Goal: Information Seeking & Learning: Learn about a topic

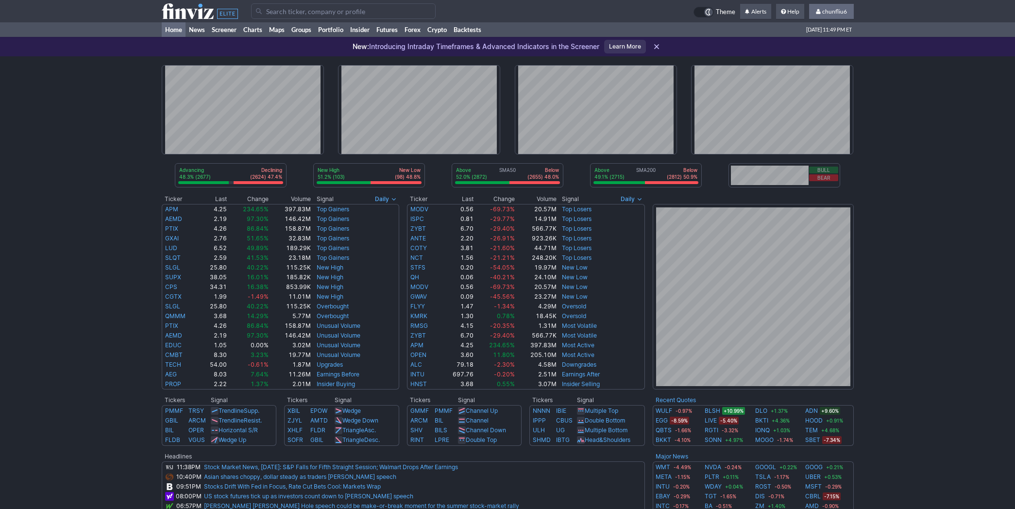
click at [831, 7] on link "chunfliu6" at bounding box center [831, 12] width 45 height 16
click at [814, 69] on link "Sign Out" at bounding box center [826, 72] width 54 height 16
click at [253, 25] on link "Charts" at bounding box center [253, 29] width 26 height 15
click at [223, 27] on link "Screener" at bounding box center [224, 29] width 32 height 15
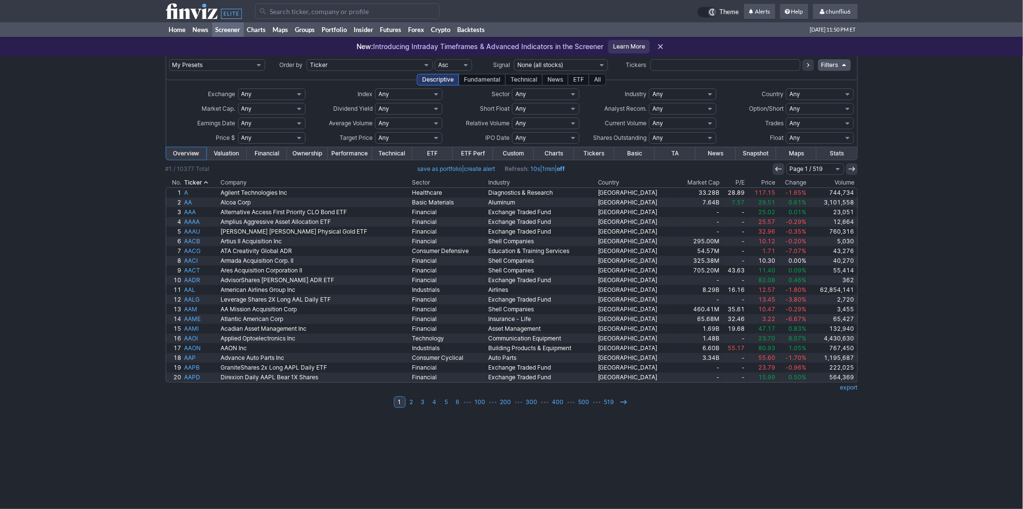
click at [790, 181] on th "Change" at bounding box center [792, 183] width 31 height 10
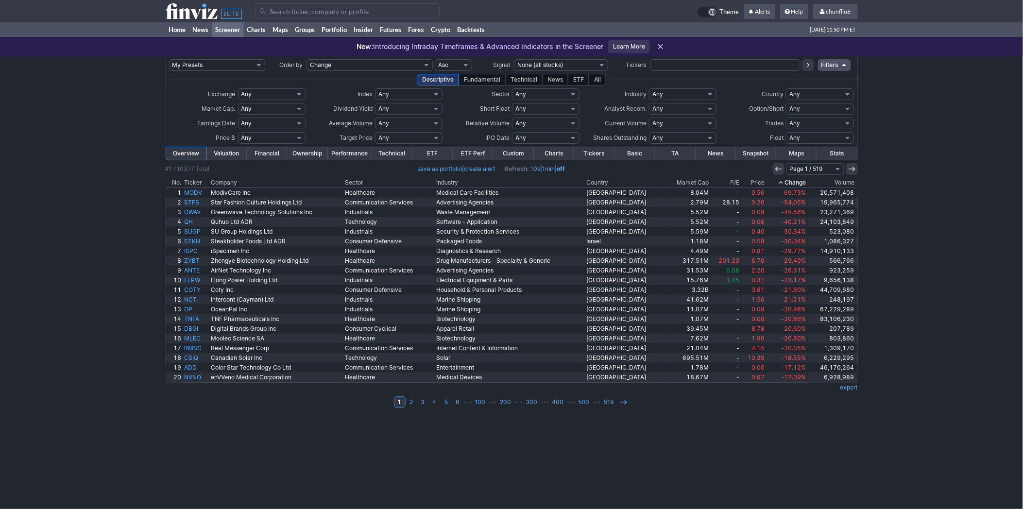
click at [790, 181] on th "Change" at bounding box center [786, 183] width 41 height 10
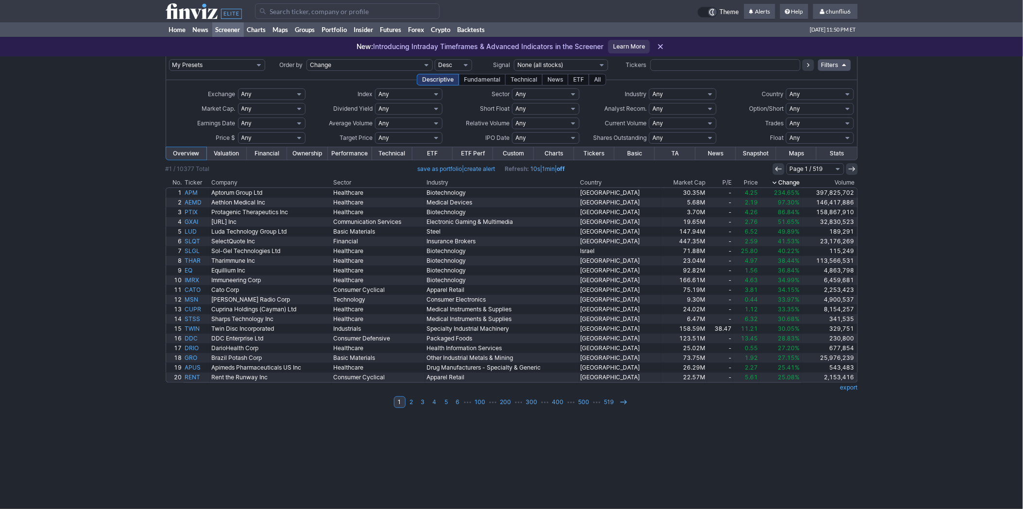
click at [408, 137] on select "Any 50% Above Price 40% Above Price 30% Above Price 20% Above Price 10% Above P…" at bounding box center [409, 138] width 68 height 12
click at [290, 135] on select "Any Under $1 Under $2 Under $3 Under $4 Under $5 Under $7 Under $10 Under $15 U…" at bounding box center [272, 138] width 68 height 12
select select "o1"
click at [238, 132] on select "Any Under $1 Under $2 Under $3 Under $4 Under $5 Under $7 Under $10 Under $15 U…" at bounding box center [272, 138] width 68 height 12
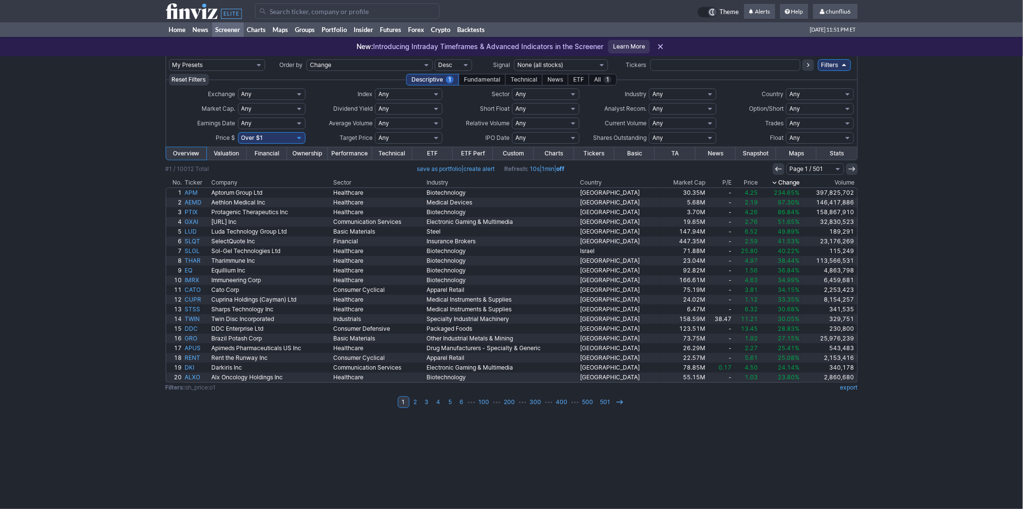
click at [708, 122] on select "Any Under 50K Under 100K Under 500K Under 750K Under 1M Over 0 Over 50K Over 10…" at bounding box center [683, 124] width 68 height 12
select select "o750"
click at [649, 118] on select "Any Under 50K Under 100K Under 500K Under 750K Under 1M Over 0 Over 50K Over 10…" at bounding box center [683, 124] width 68 height 12
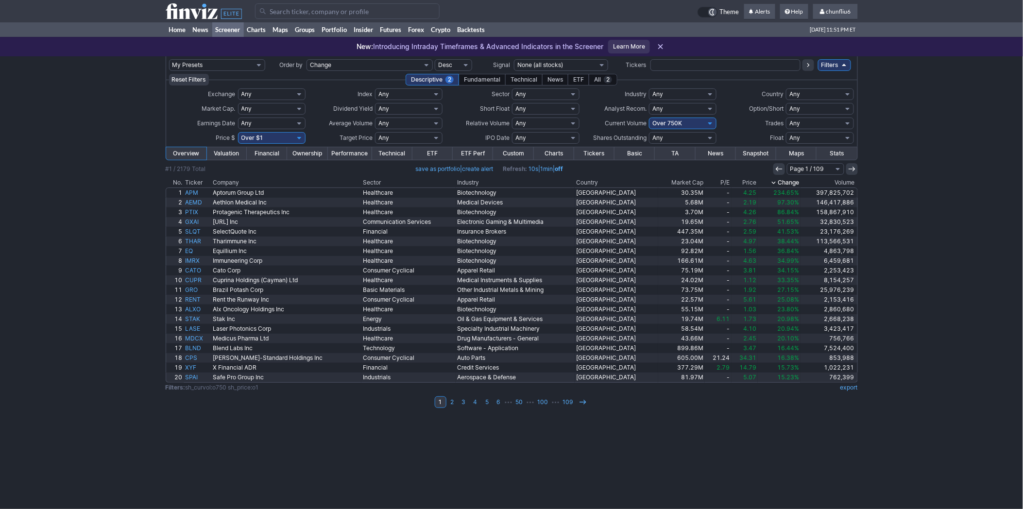
click at [554, 153] on link "Charts" at bounding box center [554, 153] width 40 height 13
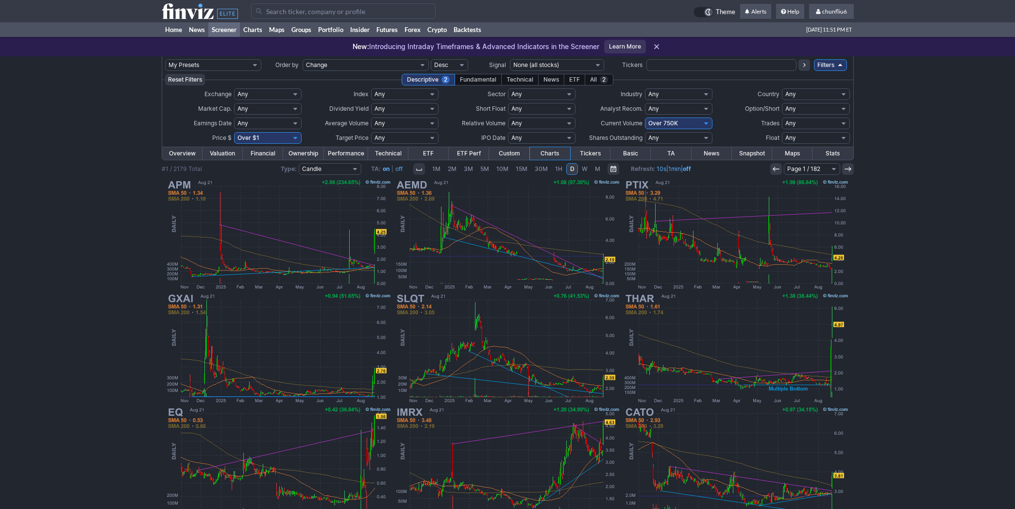
click at [706, 13] on icon at bounding box center [708, 12] width 8 height 8
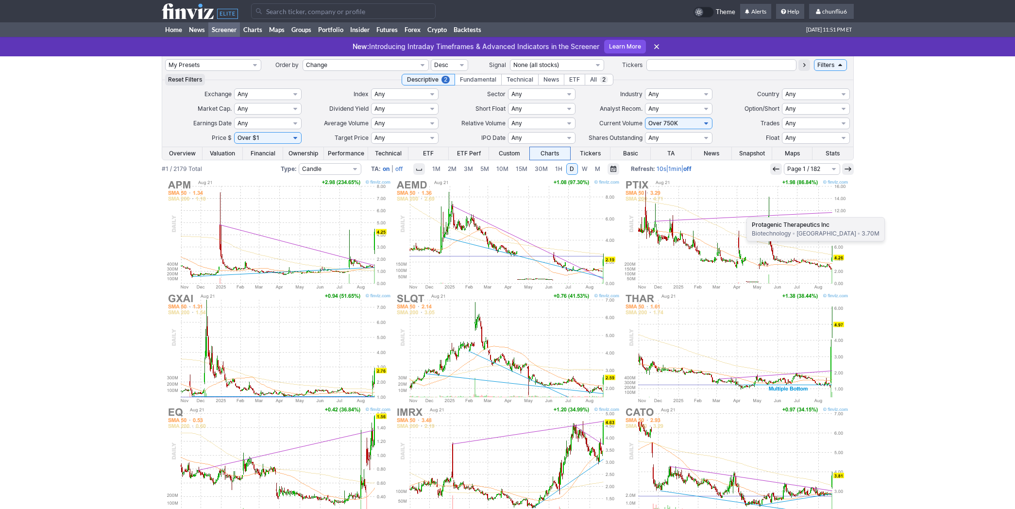
click at [742, 212] on img at bounding box center [736, 235] width 227 height 114
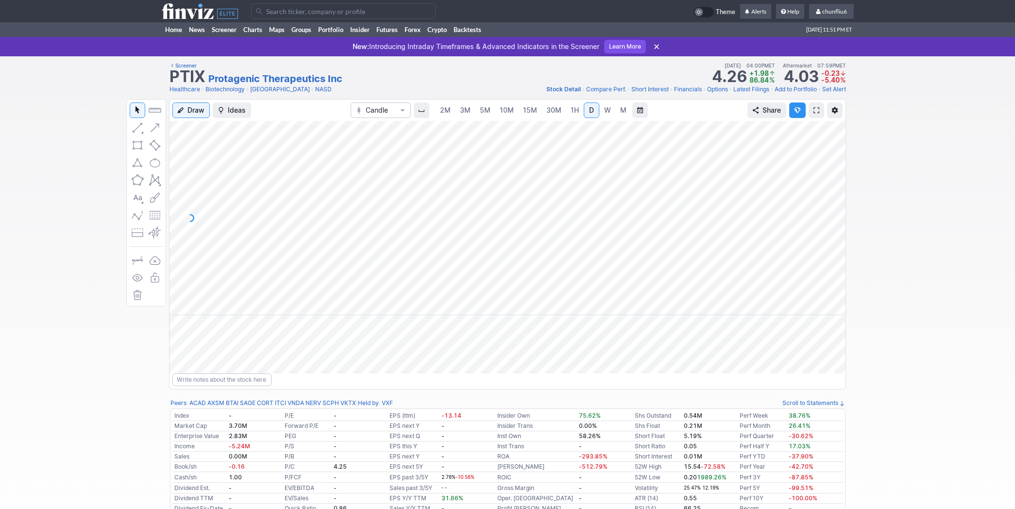
click at [815, 107] on span at bounding box center [817, 110] width 6 height 8
click at [844, 10] on span "chunfliu6" at bounding box center [834, 11] width 25 height 7
click at [901, 17] on td "Theme Alerts Help chunfliu6 Settings Sign Out" at bounding box center [507, 11] width 1015 height 22
click at [698, 10] on icon at bounding box center [699, 12] width 8 height 8
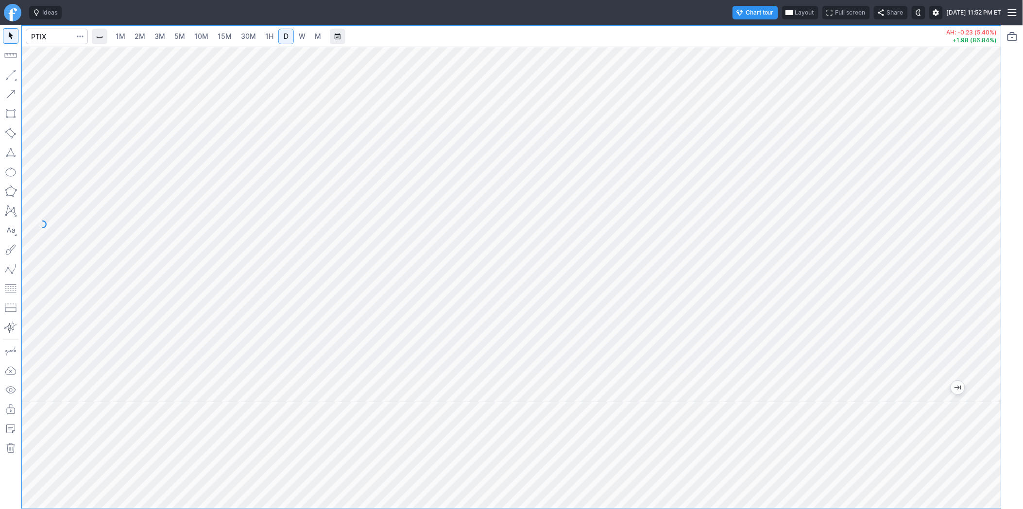
click at [120, 34] on span "1M" at bounding box center [121, 36] width 10 height 8
click at [795, 10] on span "Layout" at bounding box center [804, 13] width 19 height 10
click at [756, 33] on button "Layout" at bounding box center [757, 32] width 14 height 14
click at [695, 35] on span "10M" at bounding box center [691, 36] width 14 height 8
drag, startPoint x: 983, startPoint y: 157, endPoint x: 988, endPoint y: 234, distance: 76.9
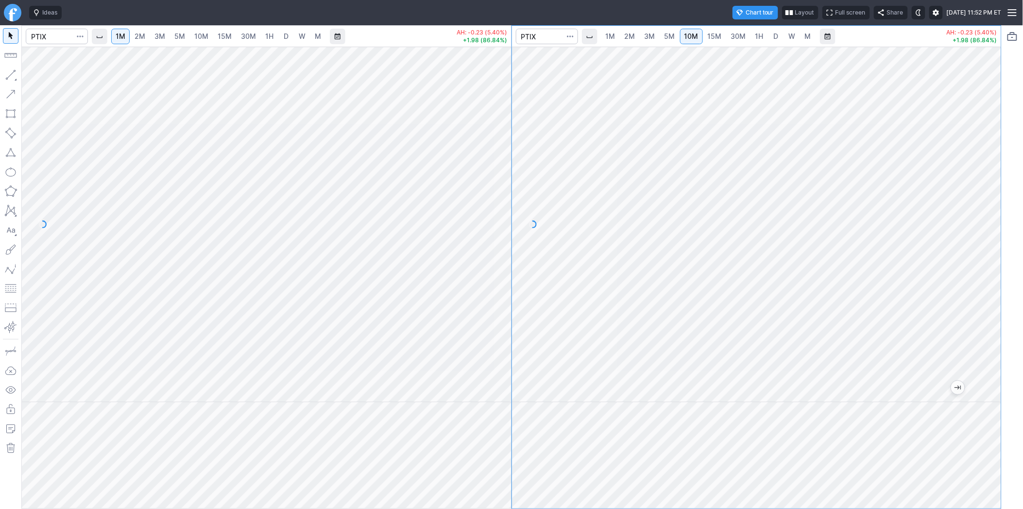
click at [988, 234] on div at bounding box center [991, 221] width 20 height 331
drag, startPoint x: 988, startPoint y: 131, endPoint x: 989, endPoint y: 141, distance: 9.8
click at [989, 141] on div at bounding box center [991, 221] width 20 height 331
click at [520, 191] on div "1M 2M 3M 5M 10M 15M 30M 1H D W M AH: -0.23 (5.40%) +1.98 (86.84%) 1M 2M 3M 5M 1…" at bounding box center [511, 267] width 980 height 484
click at [538, 193] on div "1M 2M 3M 5M 10M 15M 30M 1H D W M AH: -0.23 (5.40%) +1.98 (86.84%) 1M 2M 3M 5M 1…" at bounding box center [511, 267] width 980 height 484
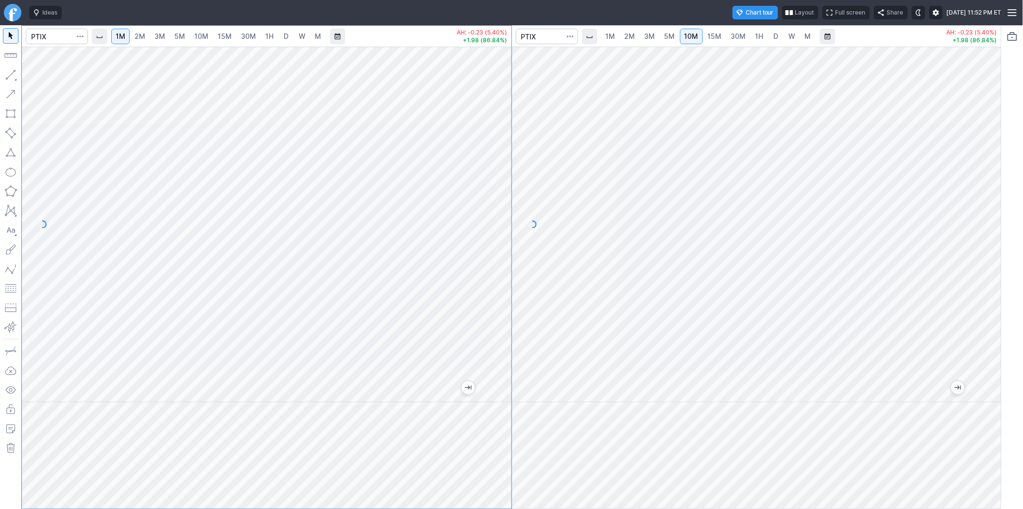
drag, startPoint x: 502, startPoint y: 206, endPoint x: 503, endPoint y: 220, distance: 13.6
click at [503, 220] on div at bounding box center [501, 221] width 20 height 331
click at [11, 285] on button "button" at bounding box center [11, 289] width 16 height 16
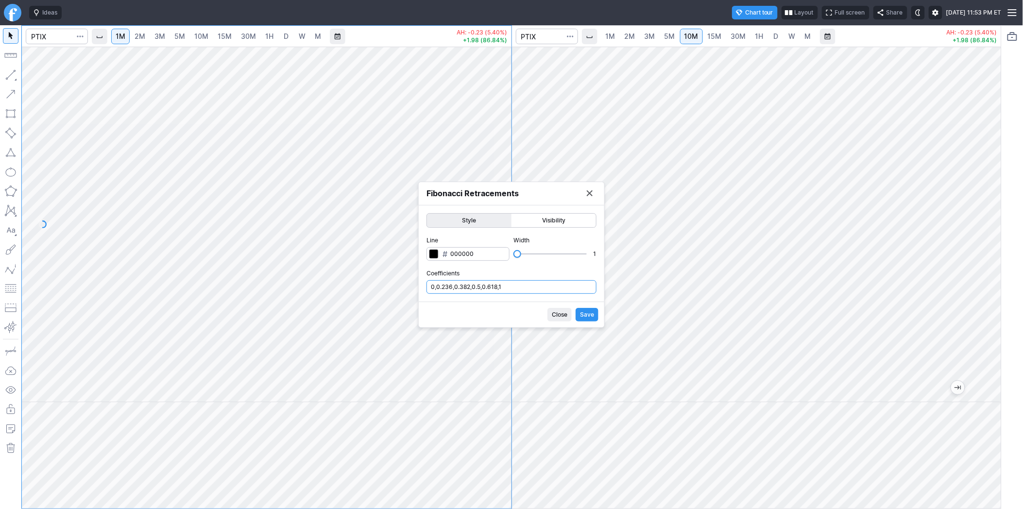
click at [527, 281] on input "0,0.236,0.382,0.5,0.618,1" at bounding box center [511, 287] width 170 height 14
click at [526, 288] on input "0,0.236,0.382,0.5,0.618,1" at bounding box center [511, 287] width 170 height 14
click at [528, 289] on input "0,0.236,0.382,0.5,0.618,1" at bounding box center [511, 287] width 170 height 14
type input "0,0.236,0.382,0.5,0.618,1,.786"
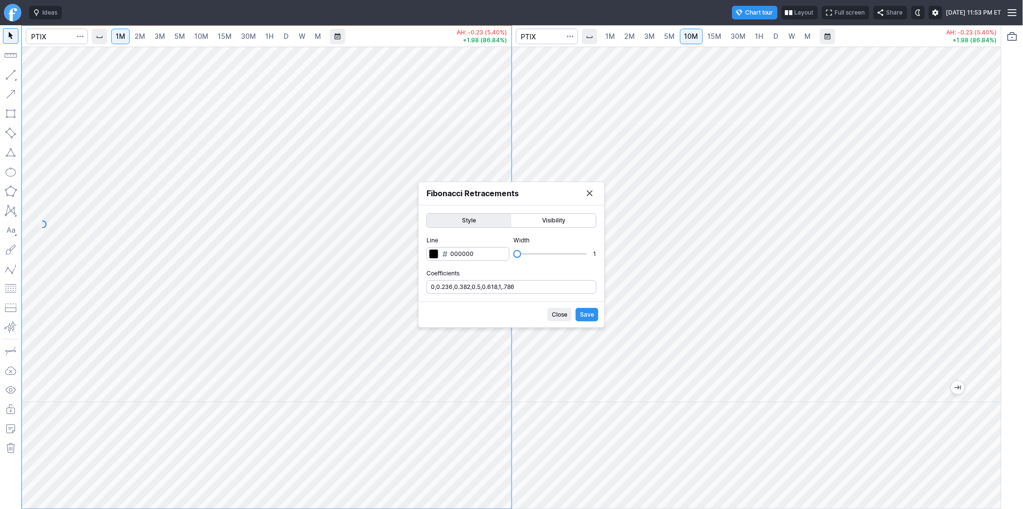
click at [587, 310] on span "Save" at bounding box center [587, 315] width 14 height 10
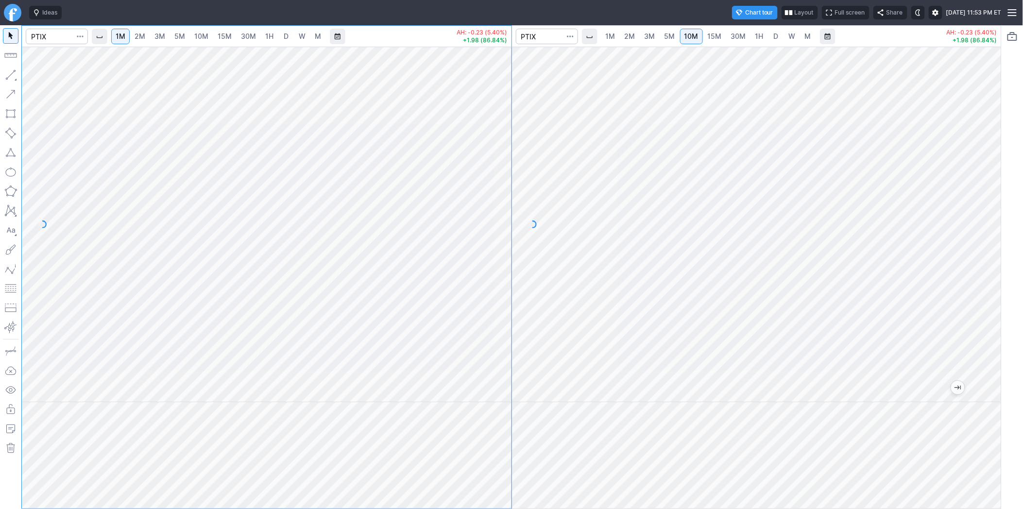
click at [6, 285] on button "button" at bounding box center [11, 289] width 16 height 16
drag, startPoint x: 985, startPoint y: 301, endPoint x: 985, endPoint y: 229, distance: 71.9
click at [985, 229] on div at bounding box center [991, 221] width 20 height 331
drag, startPoint x: 497, startPoint y: 129, endPoint x: 497, endPoint y: 97, distance: 31.6
click at [497, 97] on div at bounding box center [501, 221] width 20 height 331
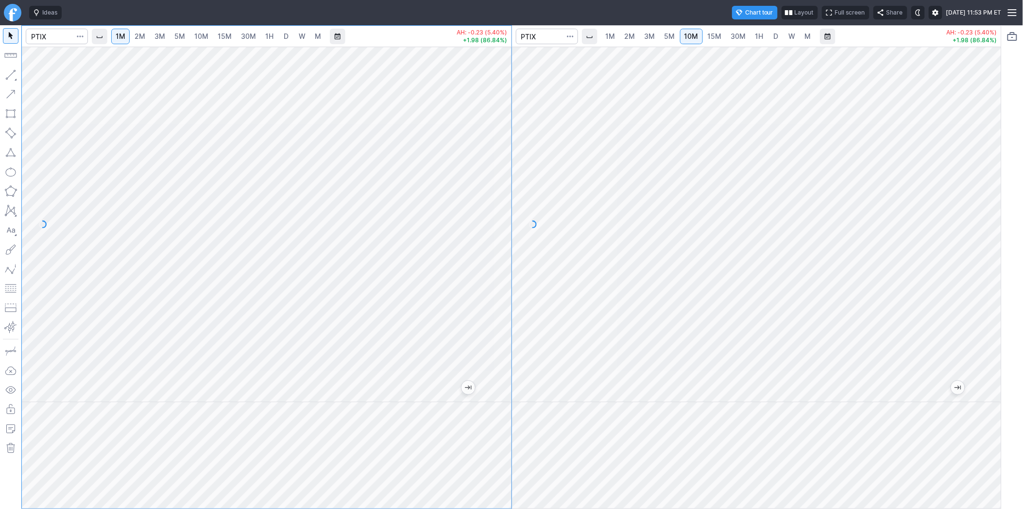
drag, startPoint x: 497, startPoint y: 97, endPoint x: 497, endPoint y: 128, distance: 30.6
click at [497, 128] on div at bounding box center [501, 221] width 20 height 331
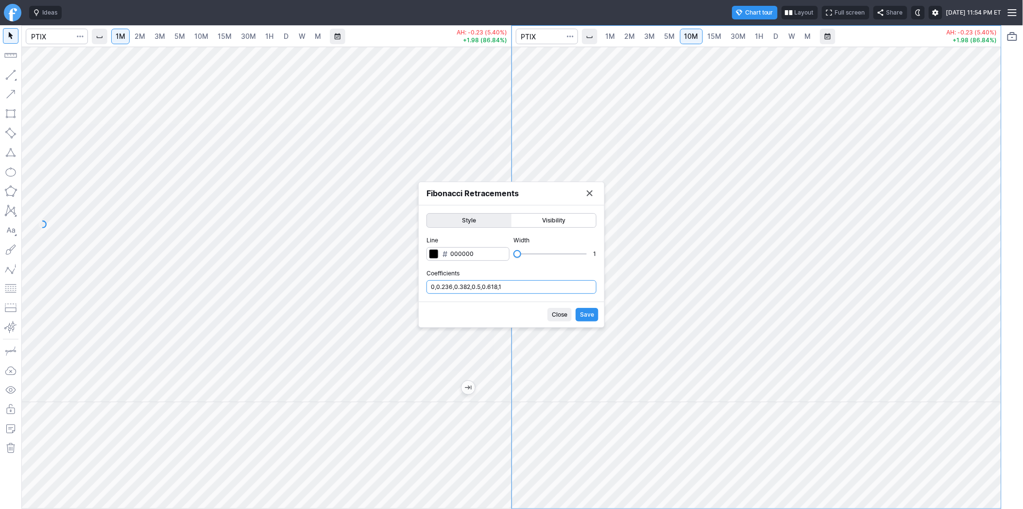
click at [552, 290] on input "0,0.236,0.382,0.5,0.618,1" at bounding box center [511, 287] width 170 height 14
type input "0,0.236,0.382,0.5,0.618,1,.786"
click at [585, 316] on span "Save" at bounding box center [587, 315] width 14 height 10
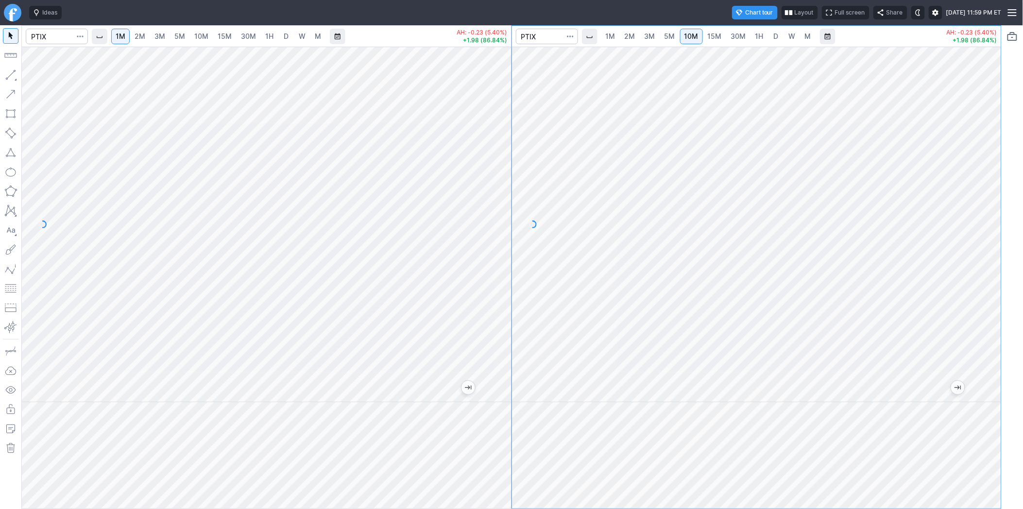
click at [915, 11] on span at bounding box center [918, 13] width 6 height 8
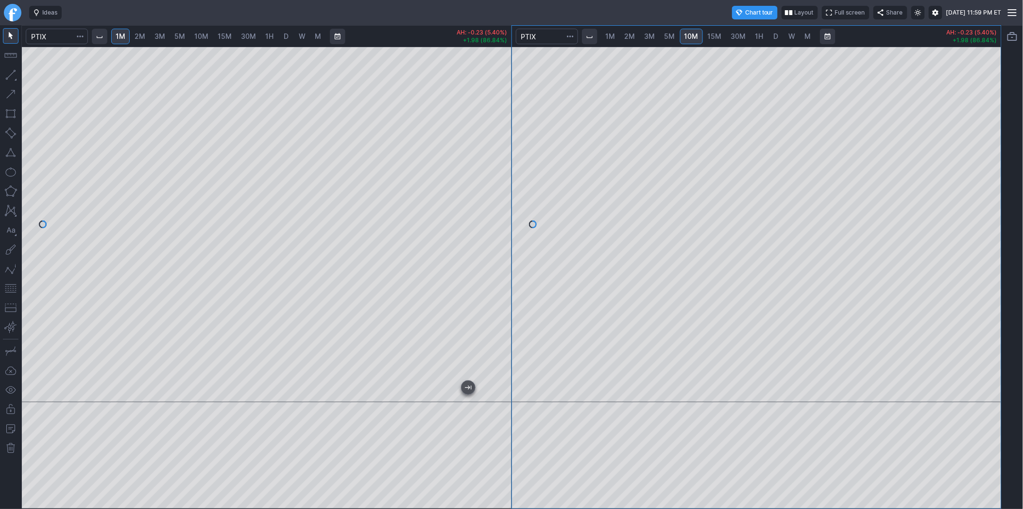
click at [503, 223] on div at bounding box center [267, 225] width 490 height 356
click at [517, 220] on div "1M 2M 3M 5M 10M 15M 30M 1H D W M AH: -0.23 (5.40%) +1.98 (86.84%) 1M 2M 3M 5M 1…" at bounding box center [511, 267] width 980 height 484
click at [549, 210] on div "1M 2M 3M 5M 10M 15M 30M 1H D W M AH: -0.23 (5.40%) +1.98 (86.84%) 1M 2M 3M 5M 1…" at bounding box center [511, 267] width 980 height 484
click at [508, 241] on div at bounding box center [267, 225] width 490 height 356
click at [12, 288] on button "button" at bounding box center [11, 289] width 16 height 16
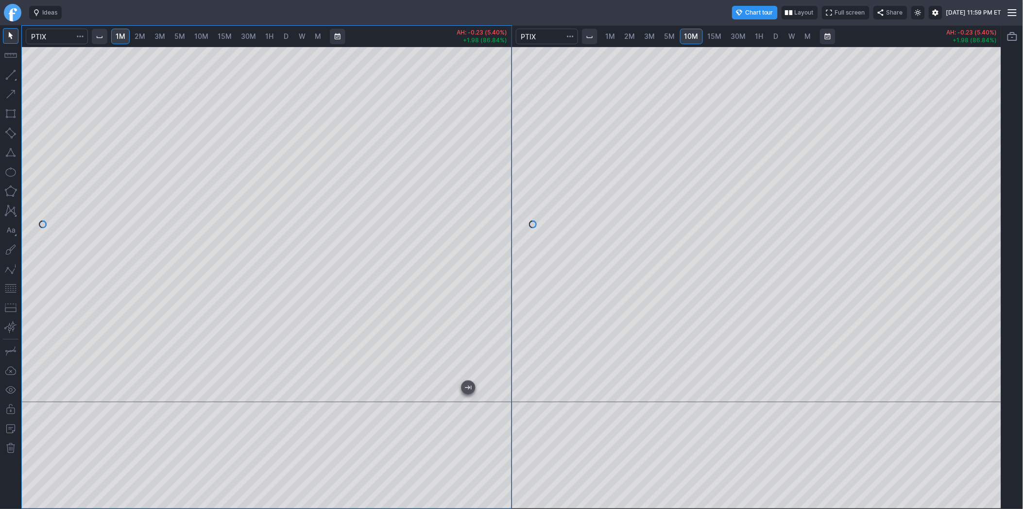
click at [915, 11] on span at bounding box center [918, 13] width 6 height 8
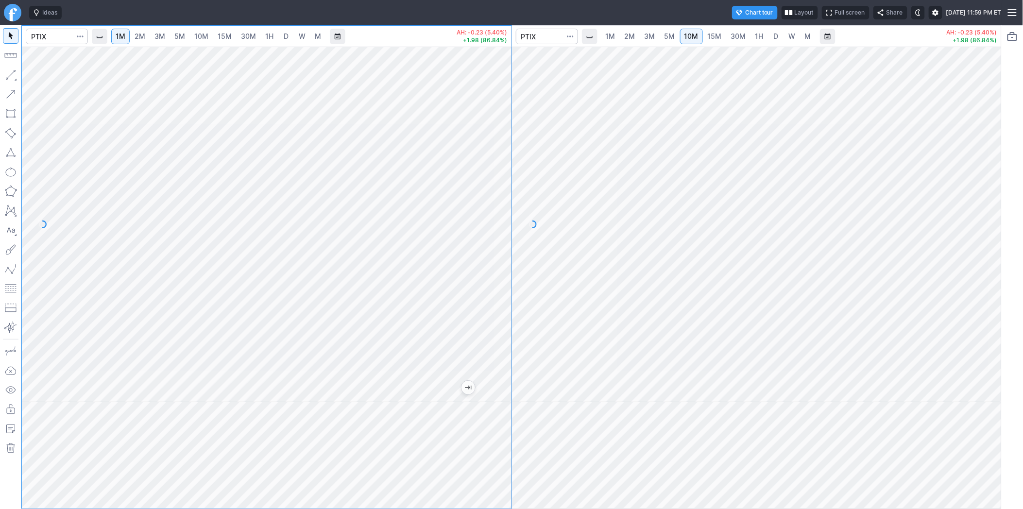
click at [492, 297] on div at bounding box center [267, 225] width 490 height 356
click at [366, 44] on div "1M 2M 3M 5M 10M 15M 30M 1H D W M" at bounding box center [271, 36] width 361 height 23
click at [785, 11] on span "button" at bounding box center [788, 13] width 6 height 8
click at [716, 32] on button "Layout" at bounding box center [718, 32] width 14 height 14
click at [959, 125] on div at bounding box center [511, 225] width 979 height 356
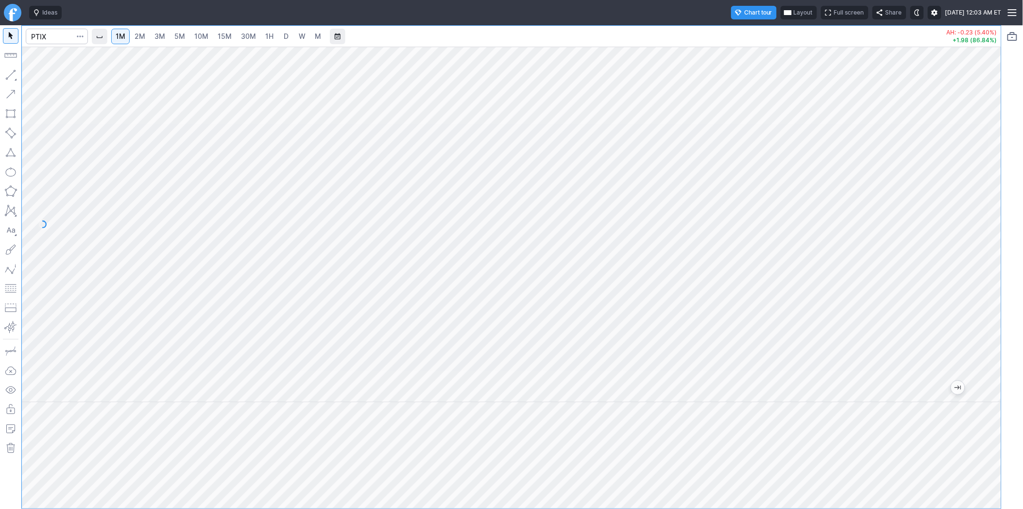
click at [914, 12] on span at bounding box center [917, 13] width 6 height 8
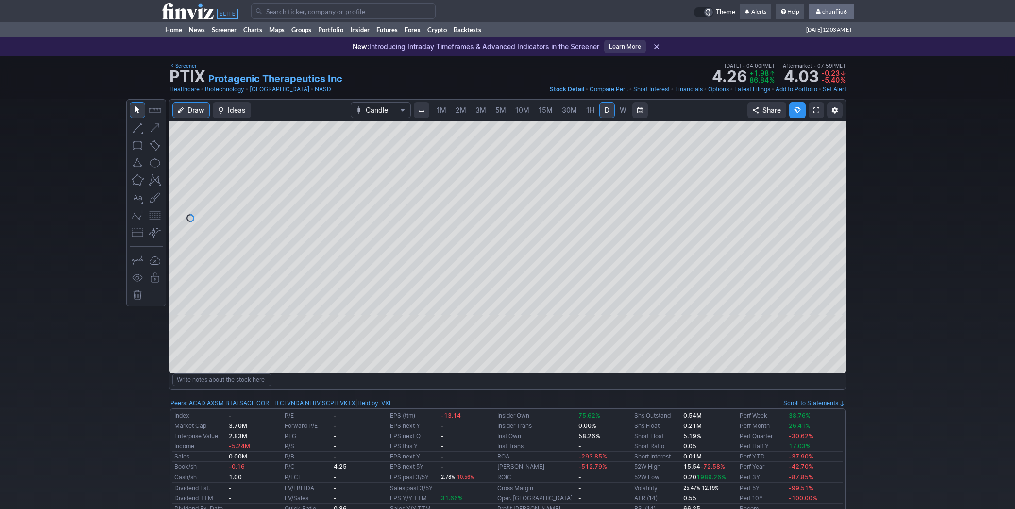
scroll to position [0, 16]
click at [835, 11] on span "chunfliu6" at bounding box center [834, 11] width 25 height 7
click at [822, 69] on link "Sign Out" at bounding box center [826, 72] width 54 height 16
